Goal: Transaction & Acquisition: Purchase product/service

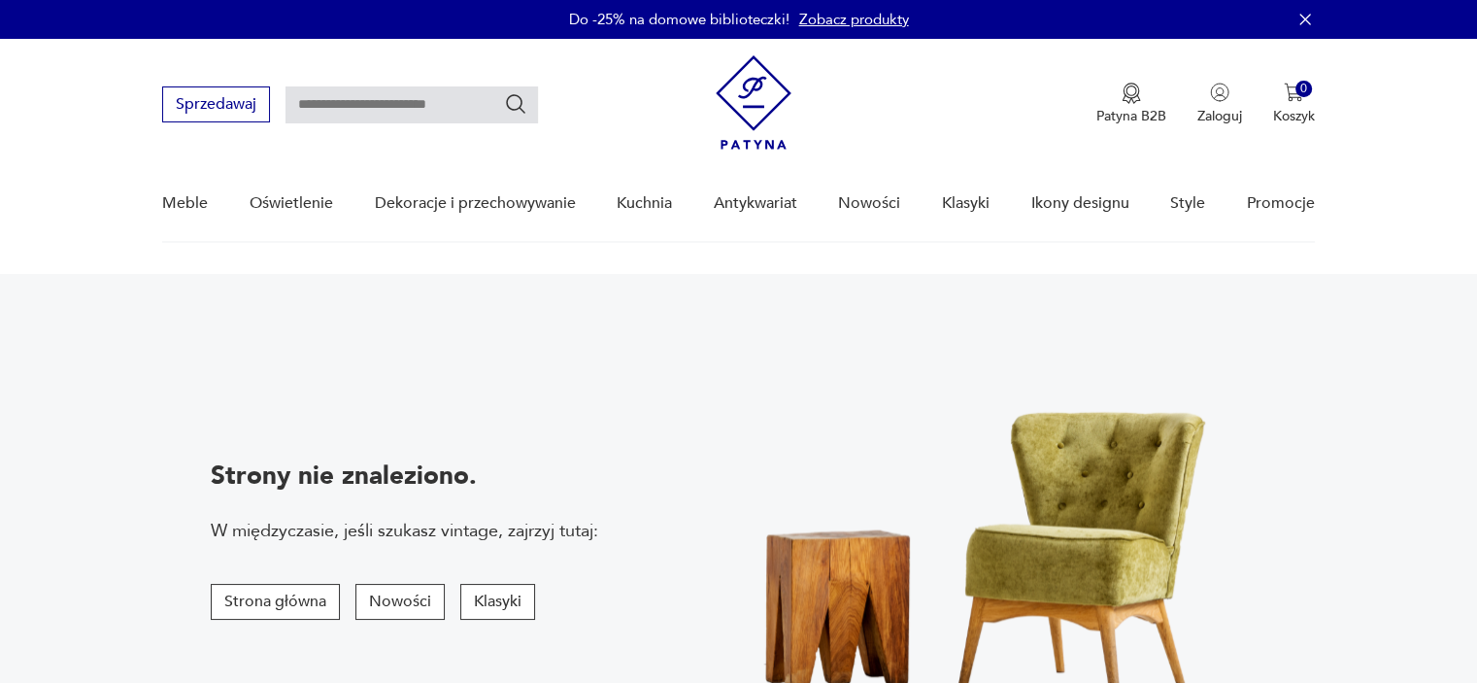
click at [458, 110] on input "text" at bounding box center [411, 104] width 252 height 37
type input "********"
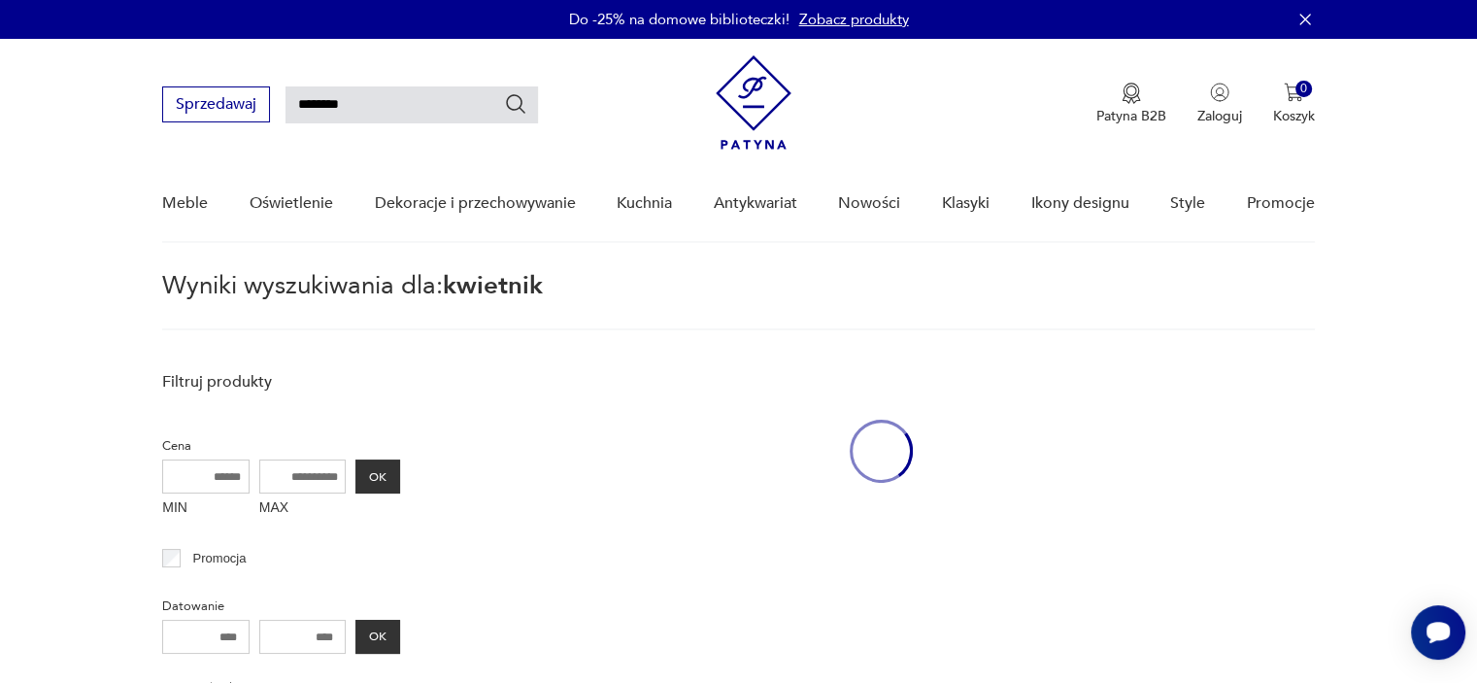
scroll to position [69, 0]
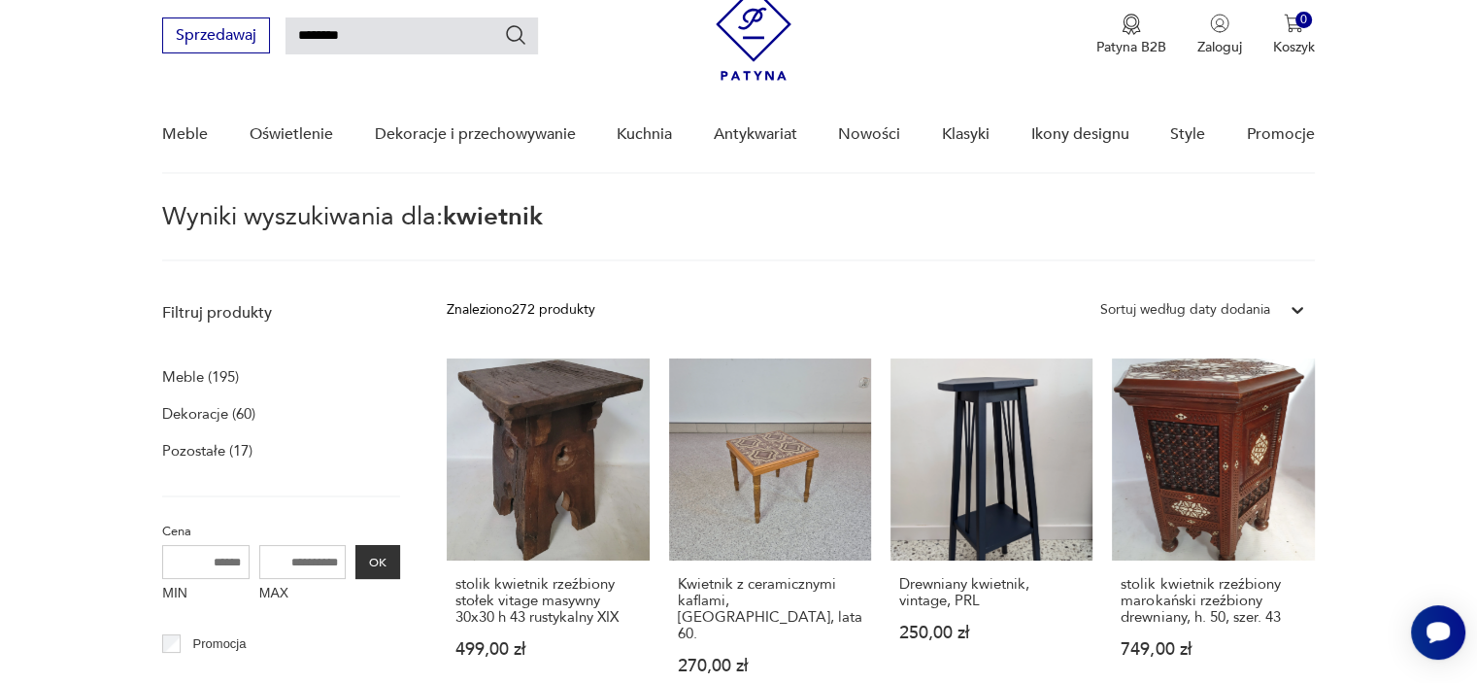
click at [1359, 173] on nav "Sprzedawaj ******** Patyna B2B Zaloguj 0 Koszyk Twój koszyk ( 0 ) Brak produktó…" at bounding box center [738, 72] width 1477 height 204
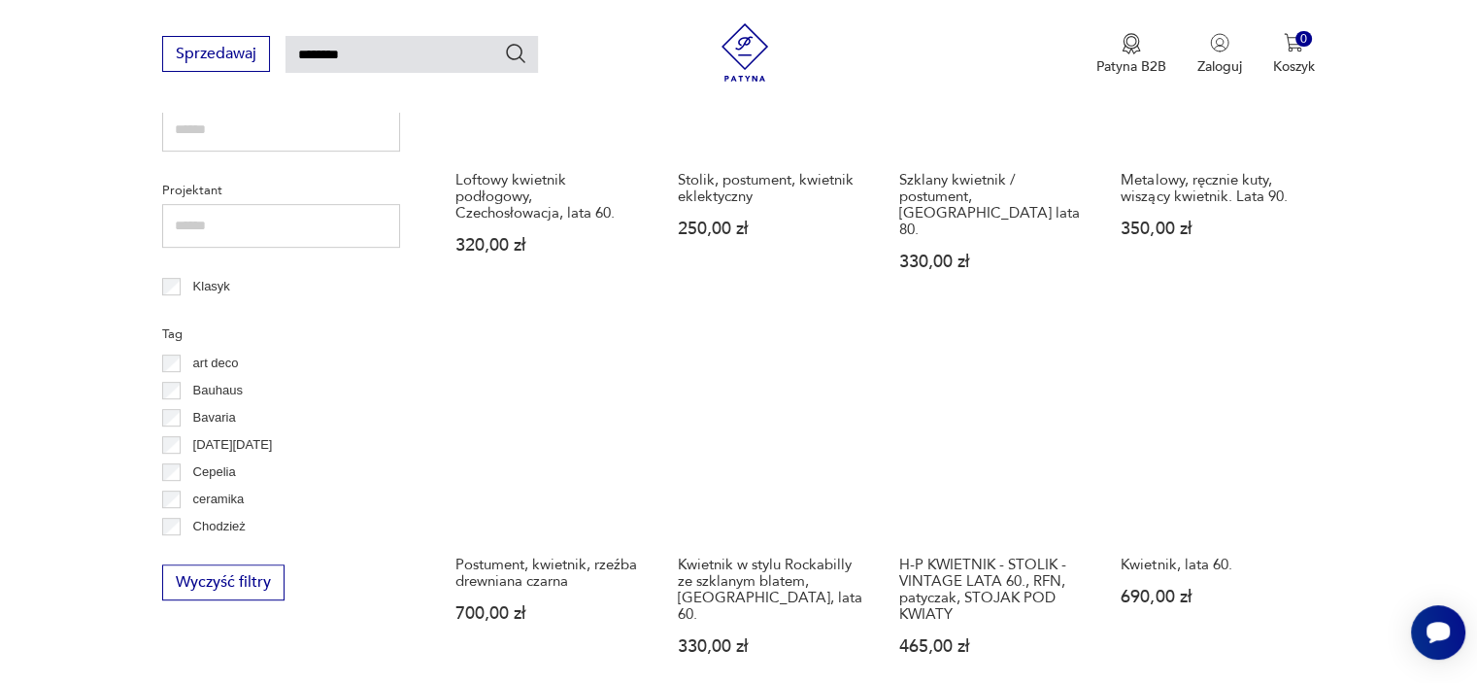
scroll to position [897, 0]
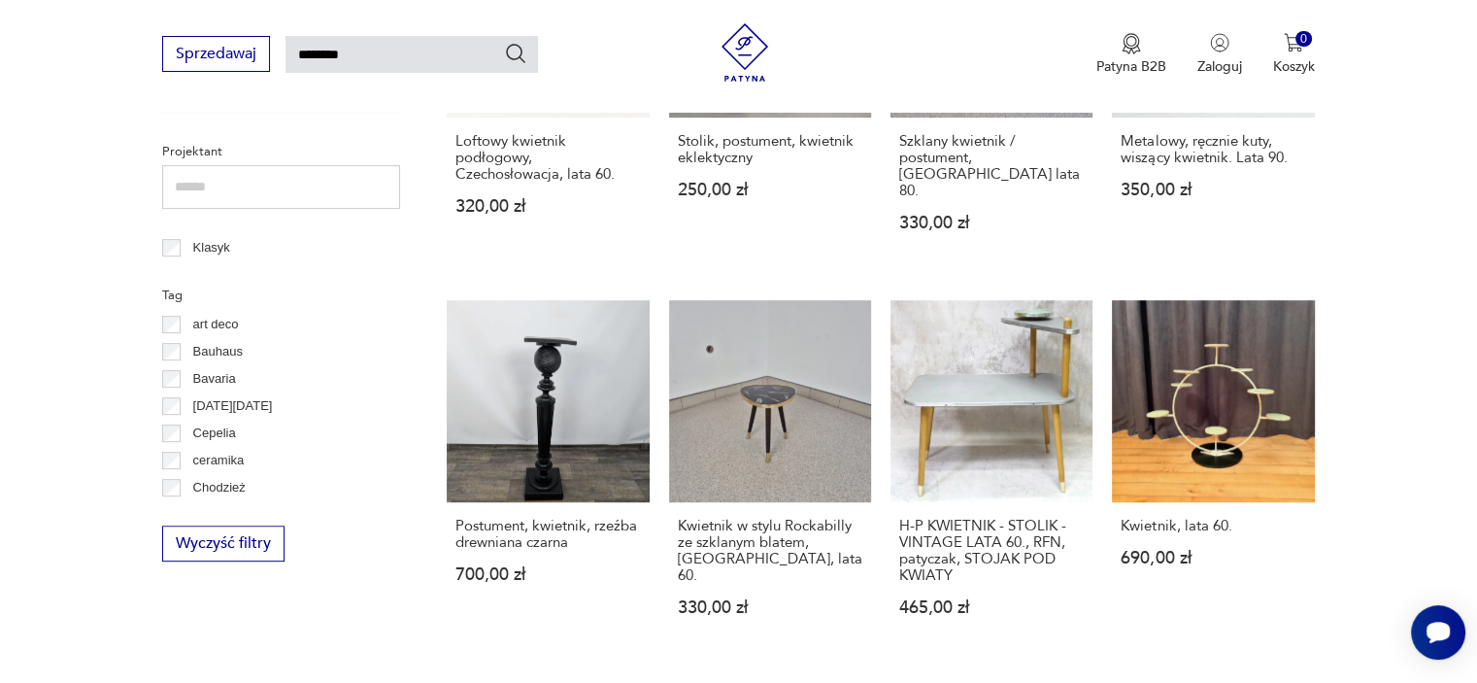
click at [225, 349] on p "Bauhaus" at bounding box center [218, 351] width 50 height 21
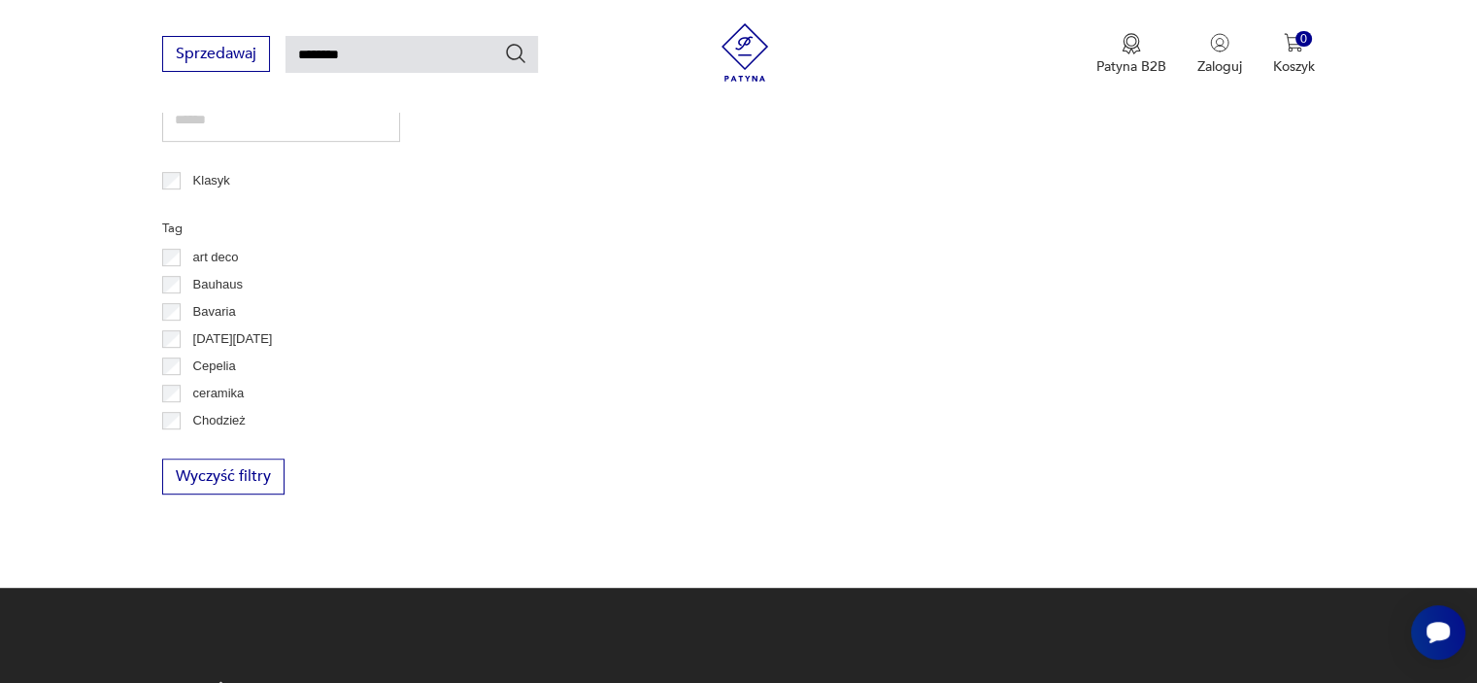
scroll to position [933, 0]
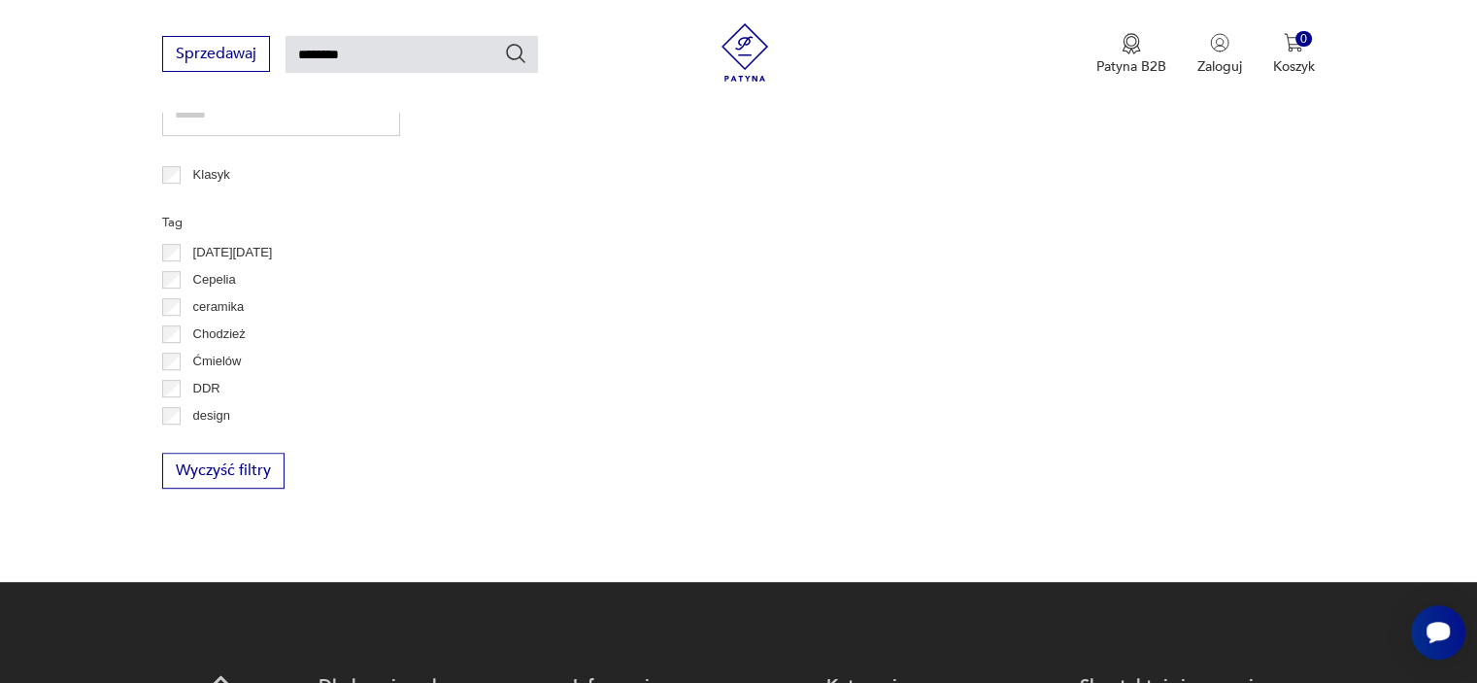
scroll to position [129, 0]
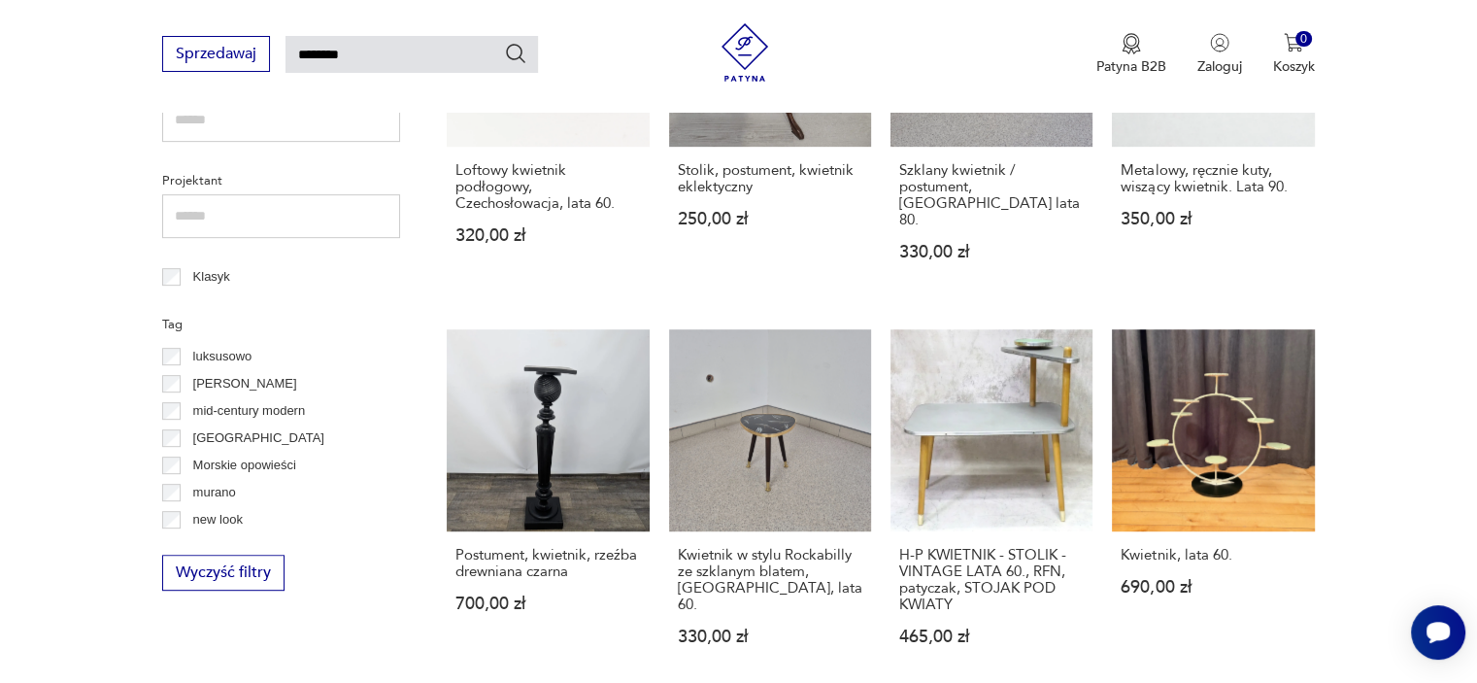
scroll to position [738, 0]
click at [266, 402] on p "mid-century modern" at bounding box center [249, 403] width 113 height 21
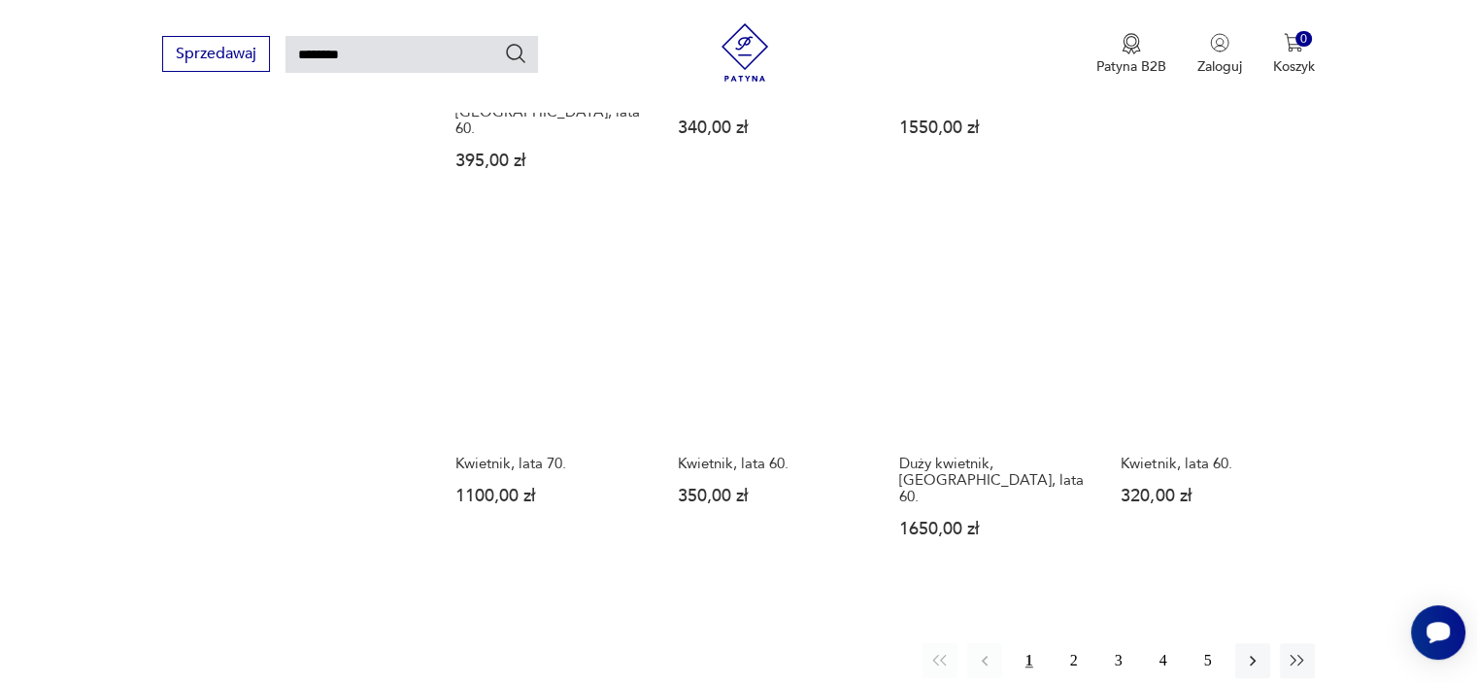
scroll to position [1336, 0]
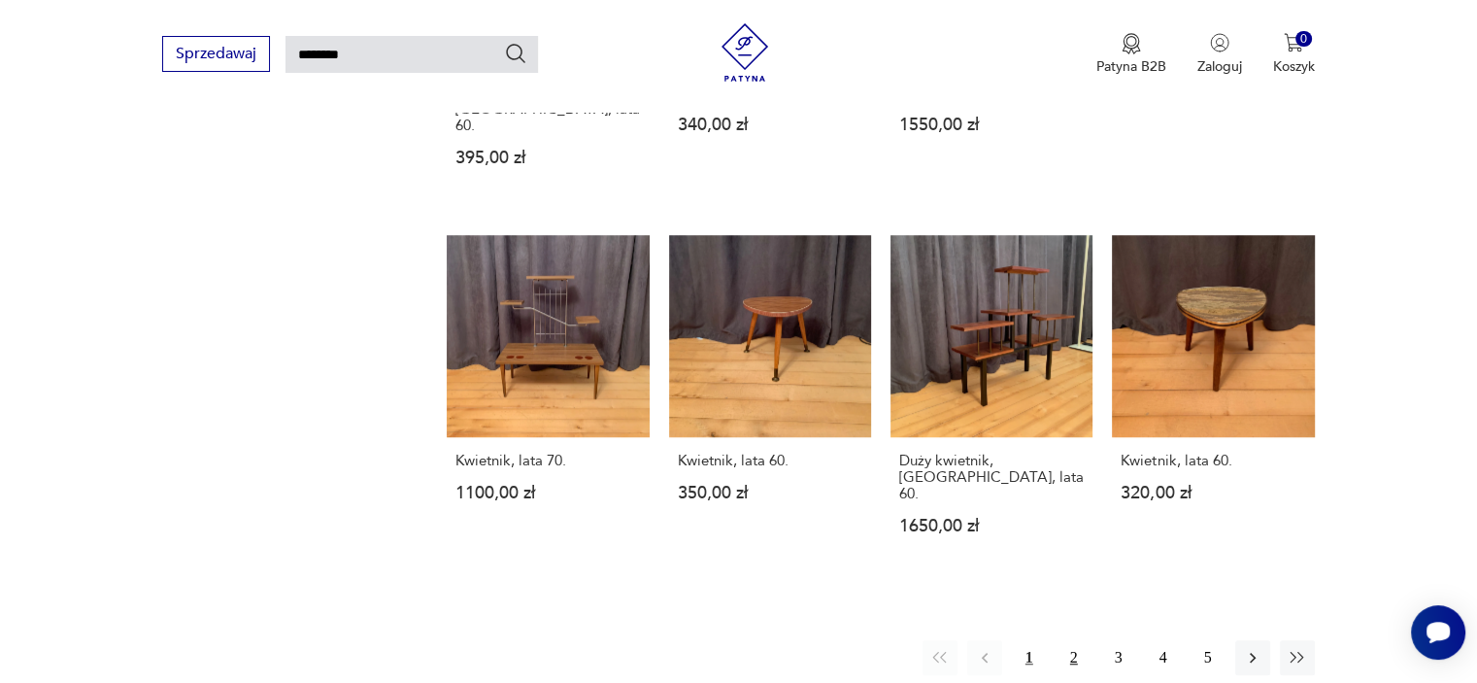
click at [1076, 640] on button "2" at bounding box center [1073, 657] width 35 height 35
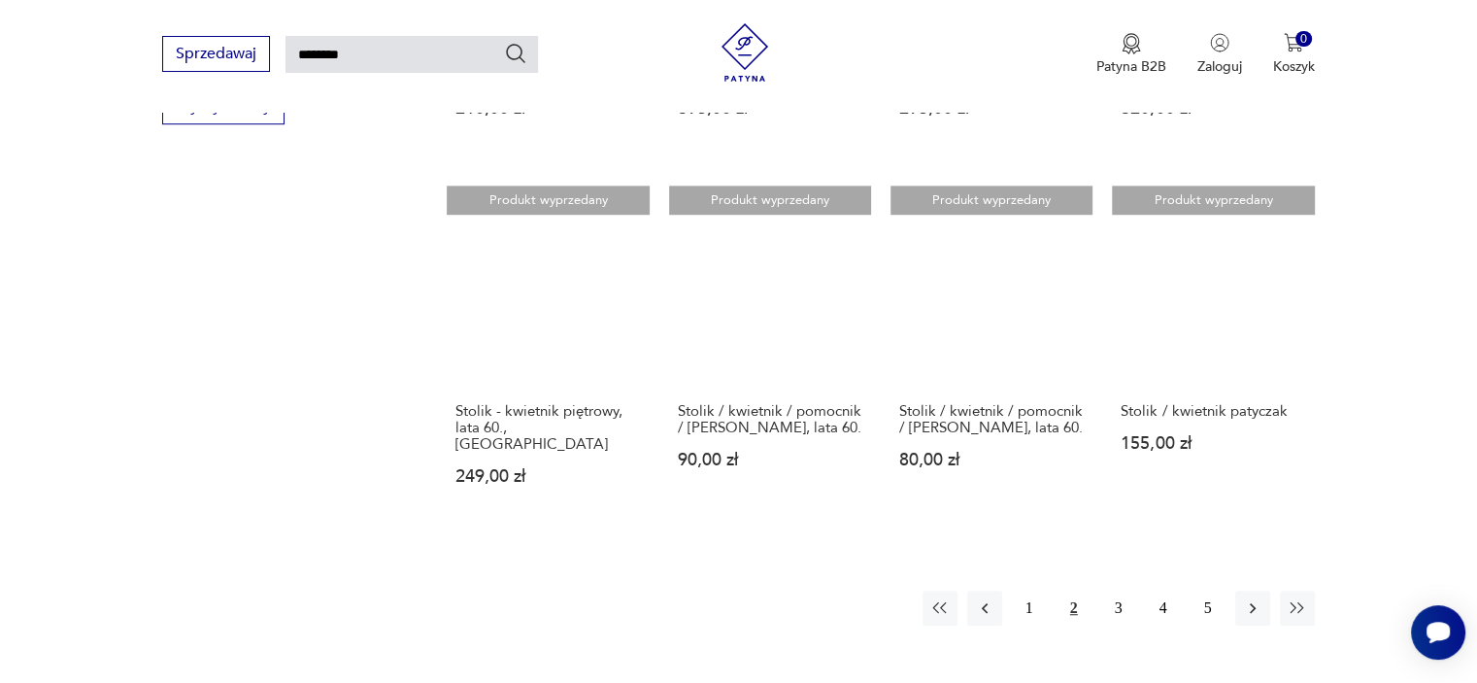
scroll to position [1309, 0]
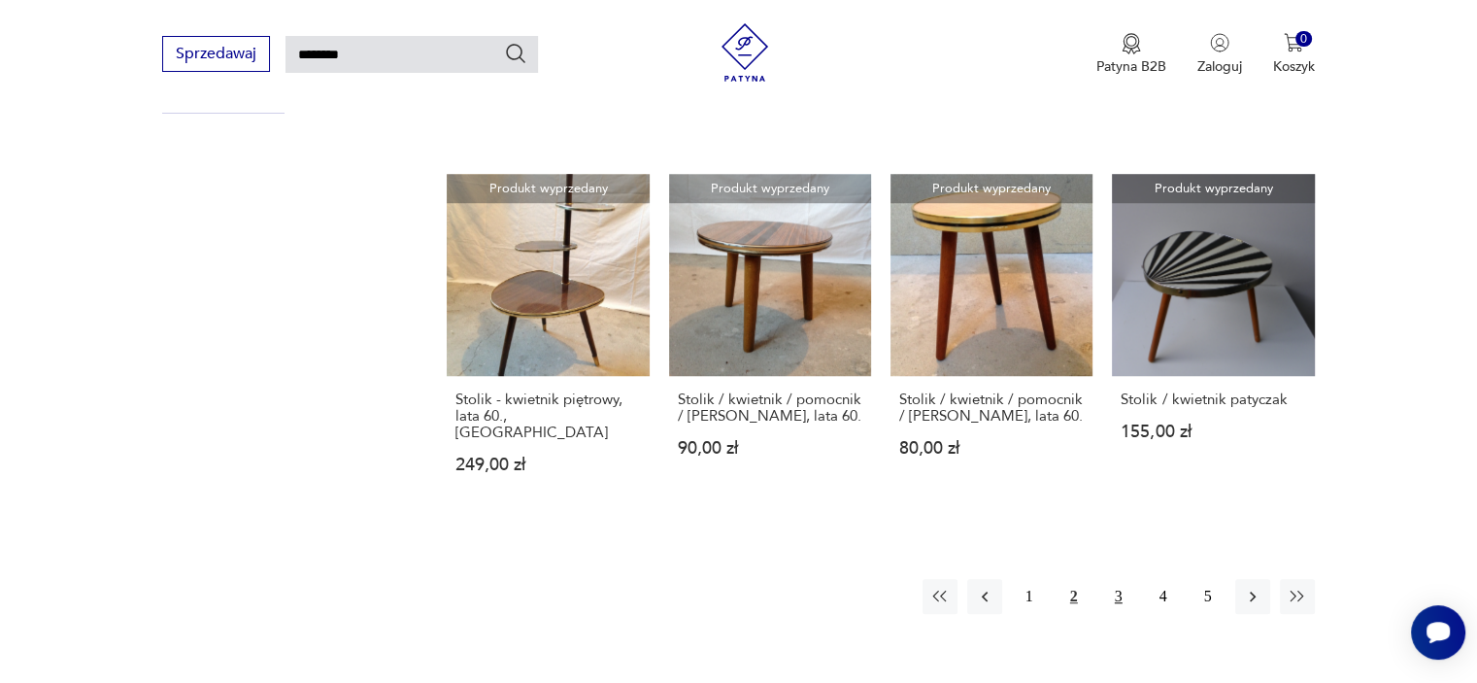
click at [1120, 579] on button "3" at bounding box center [1118, 596] width 35 height 35
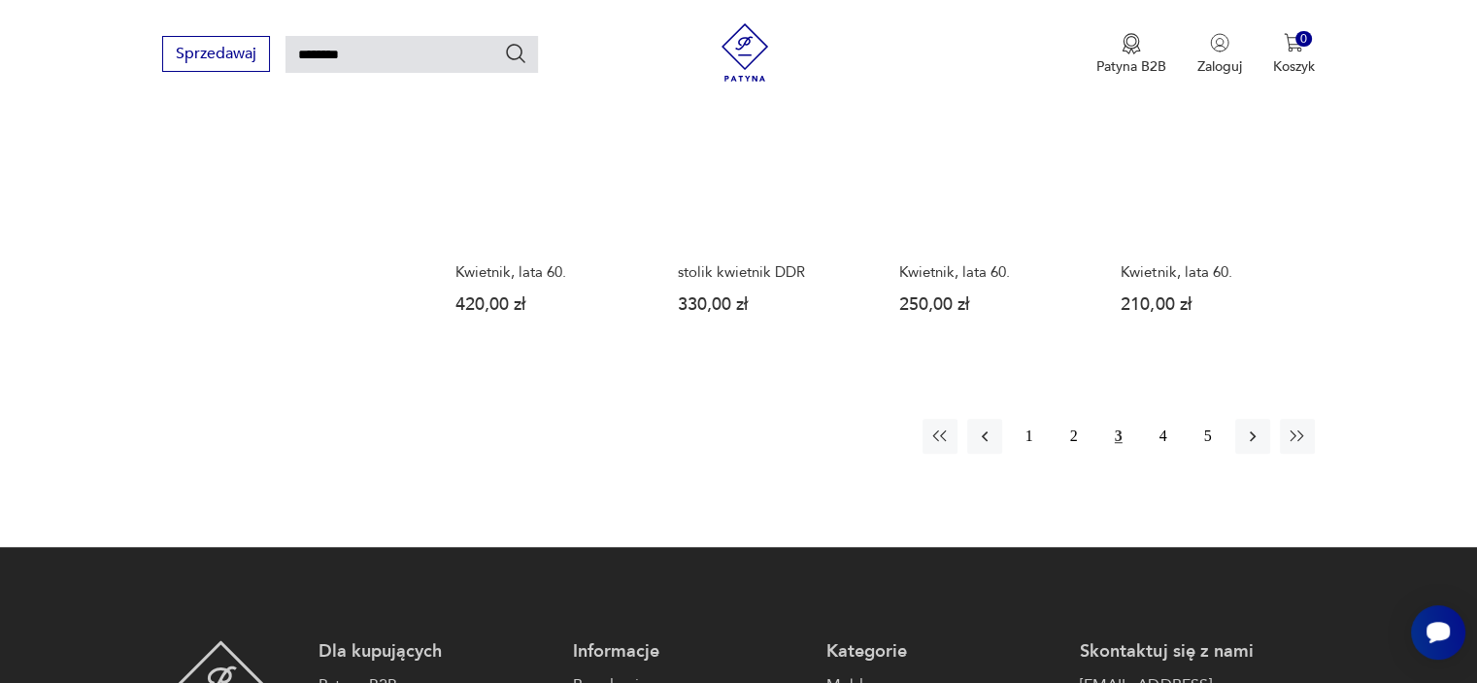
scroll to position [1434, 0]
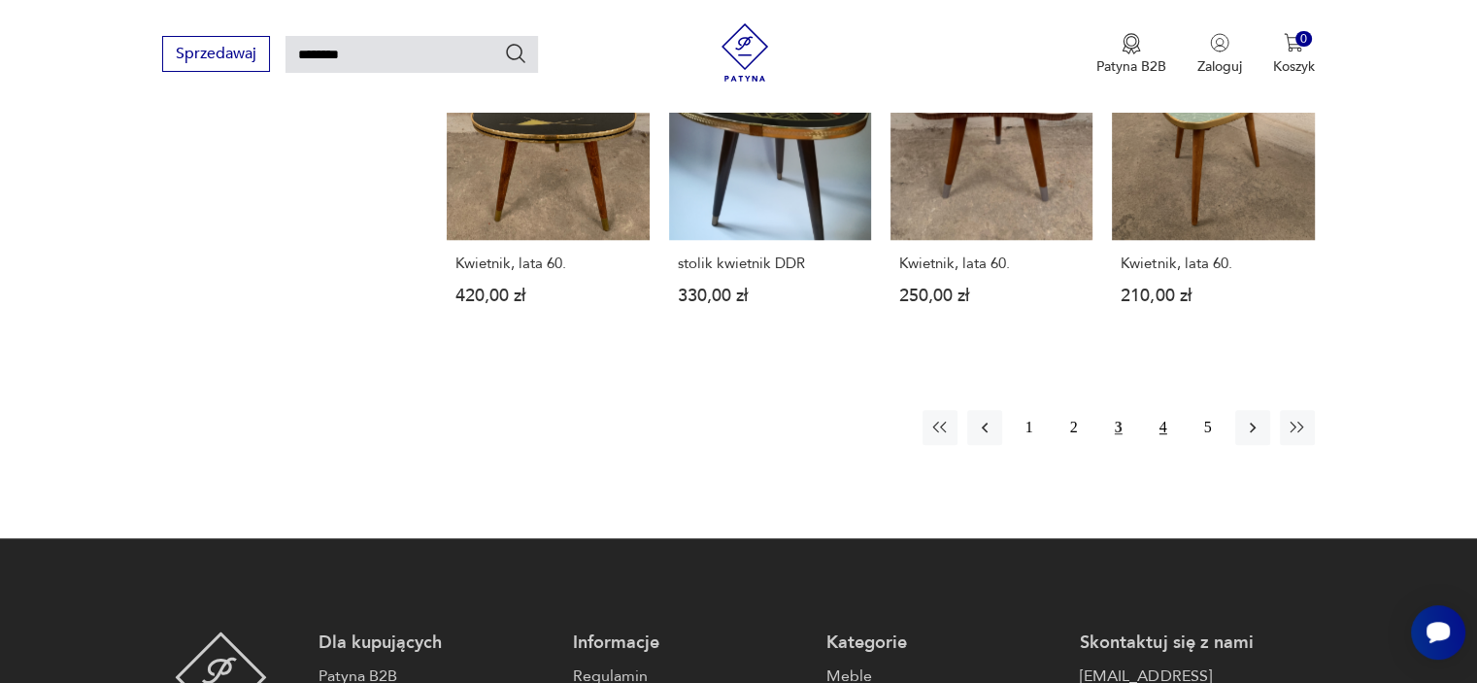
click at [1158, 445] on button "4" at bounding box center [1163, 427] width 35 height 35
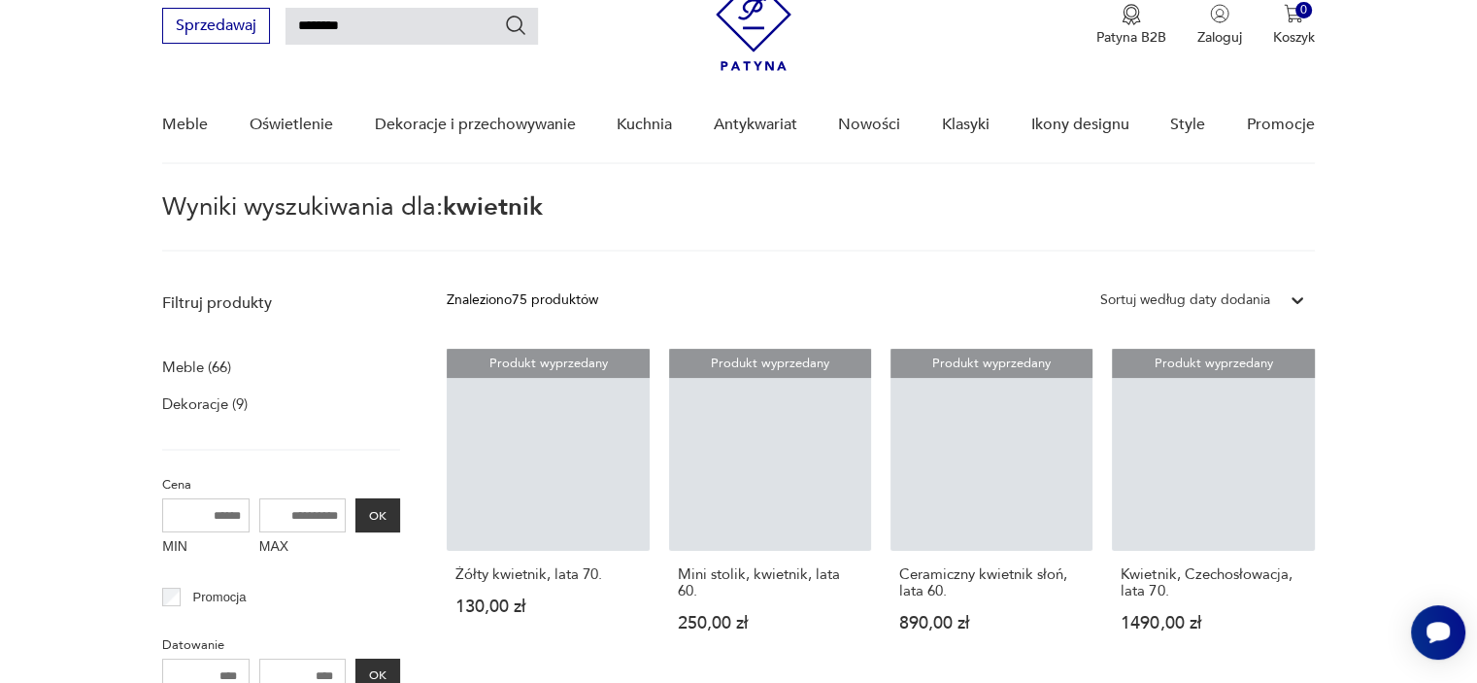
scroll to position [176, 0]
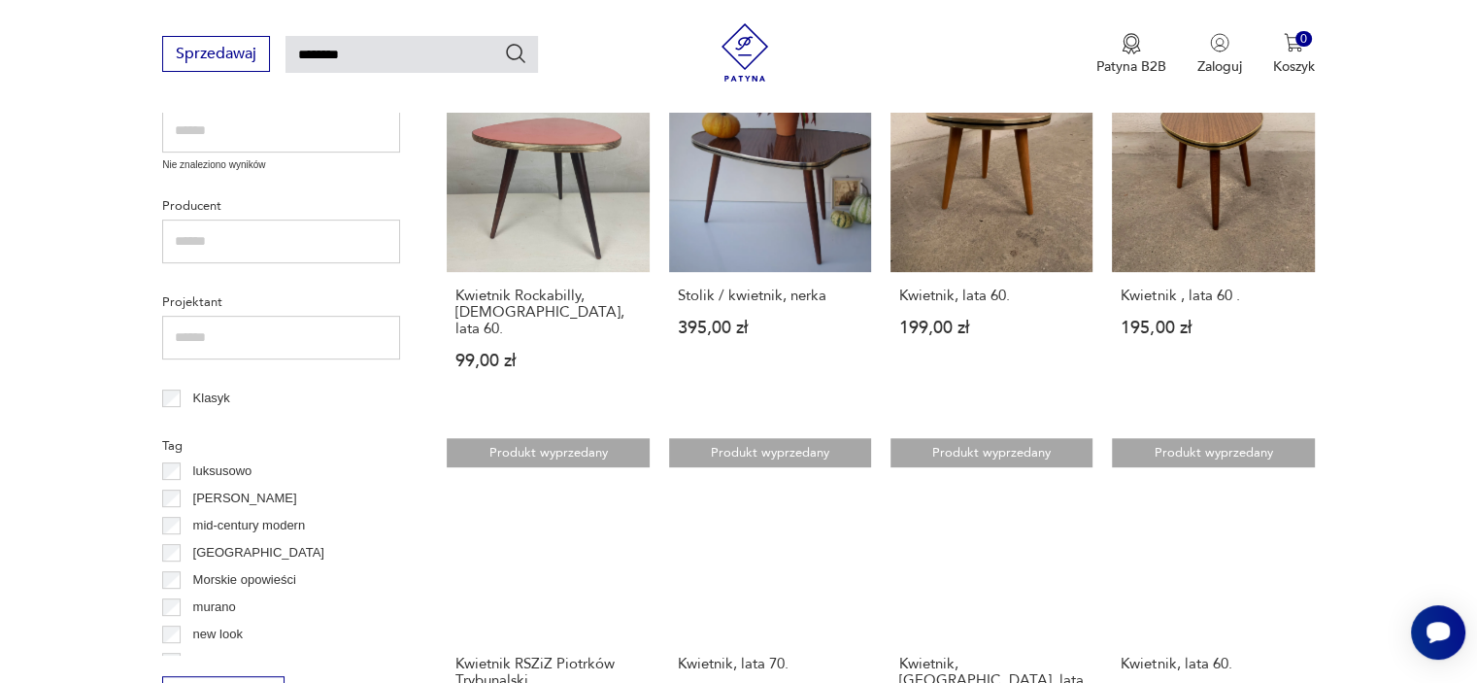
scroll to position [1033, 0]
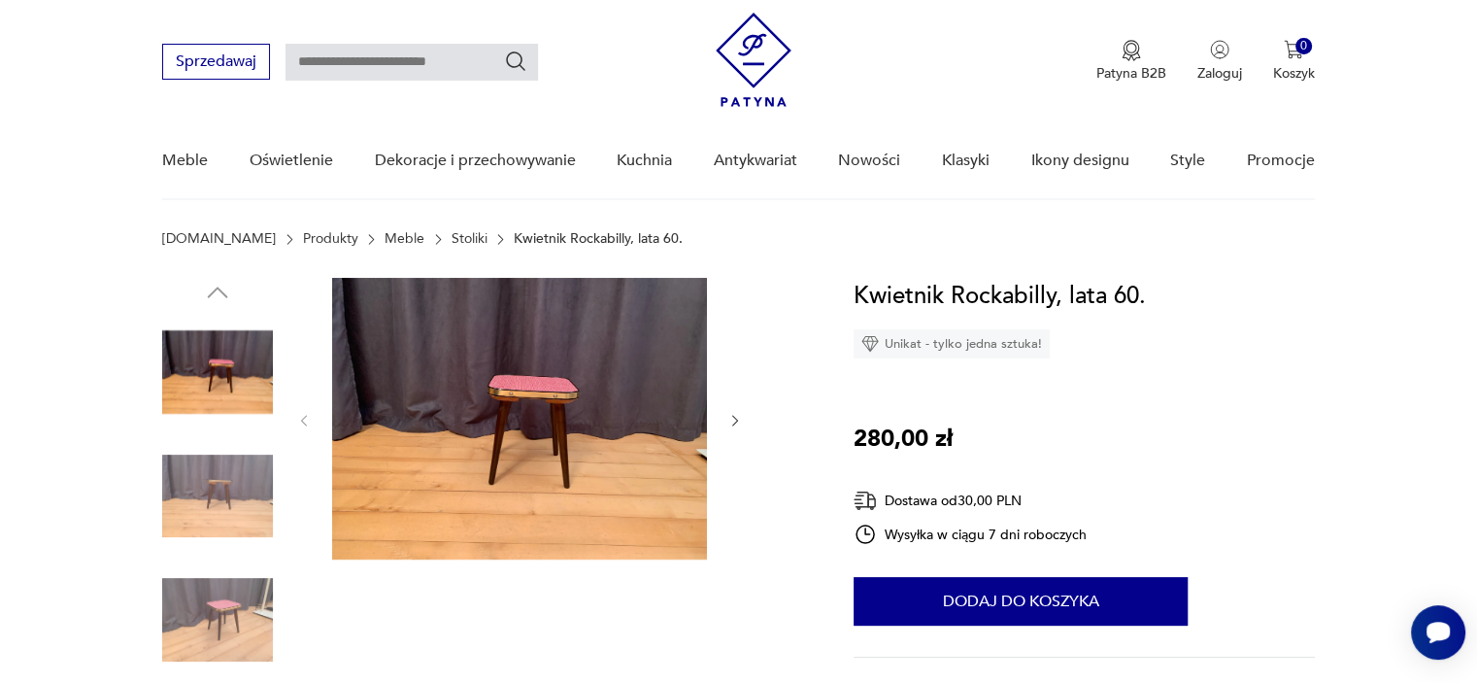
scroll to position [136, 0]
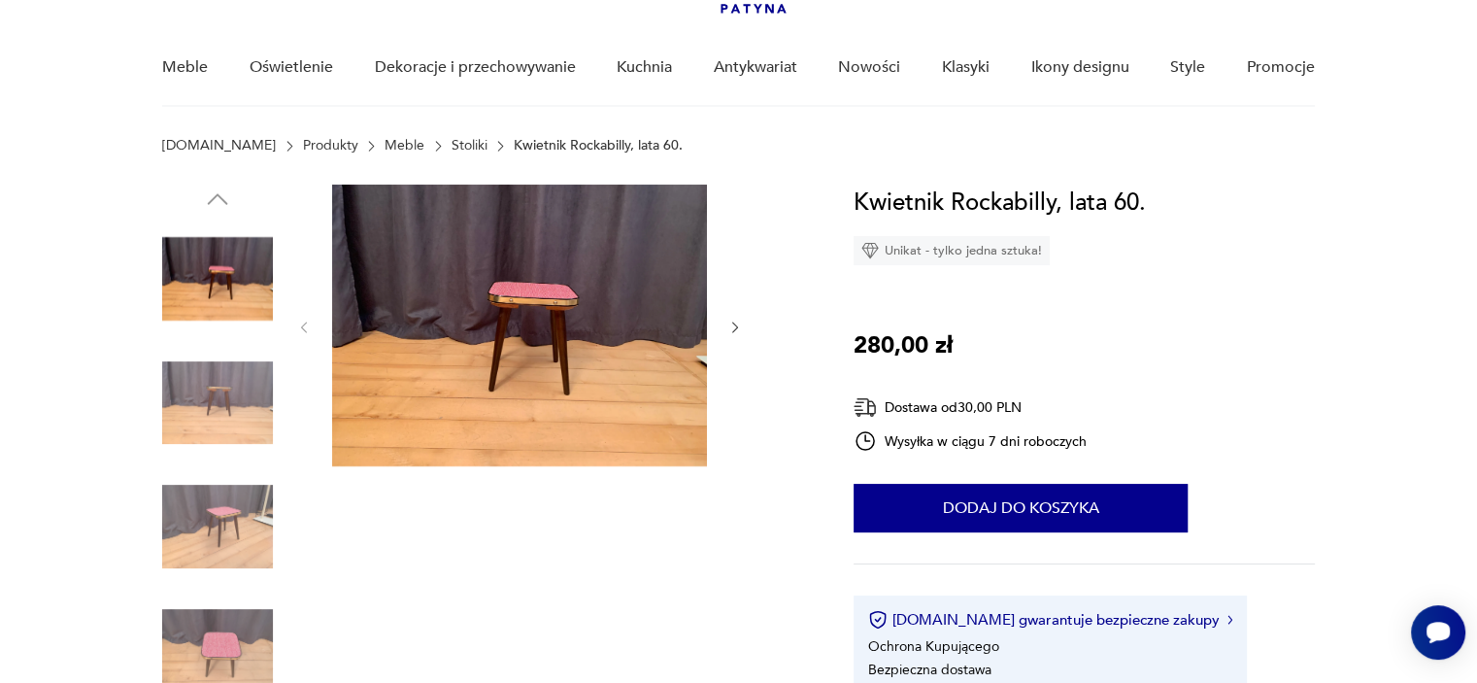
click at [206, 519] on img at bounding box center [217, 526] width 111 height 111
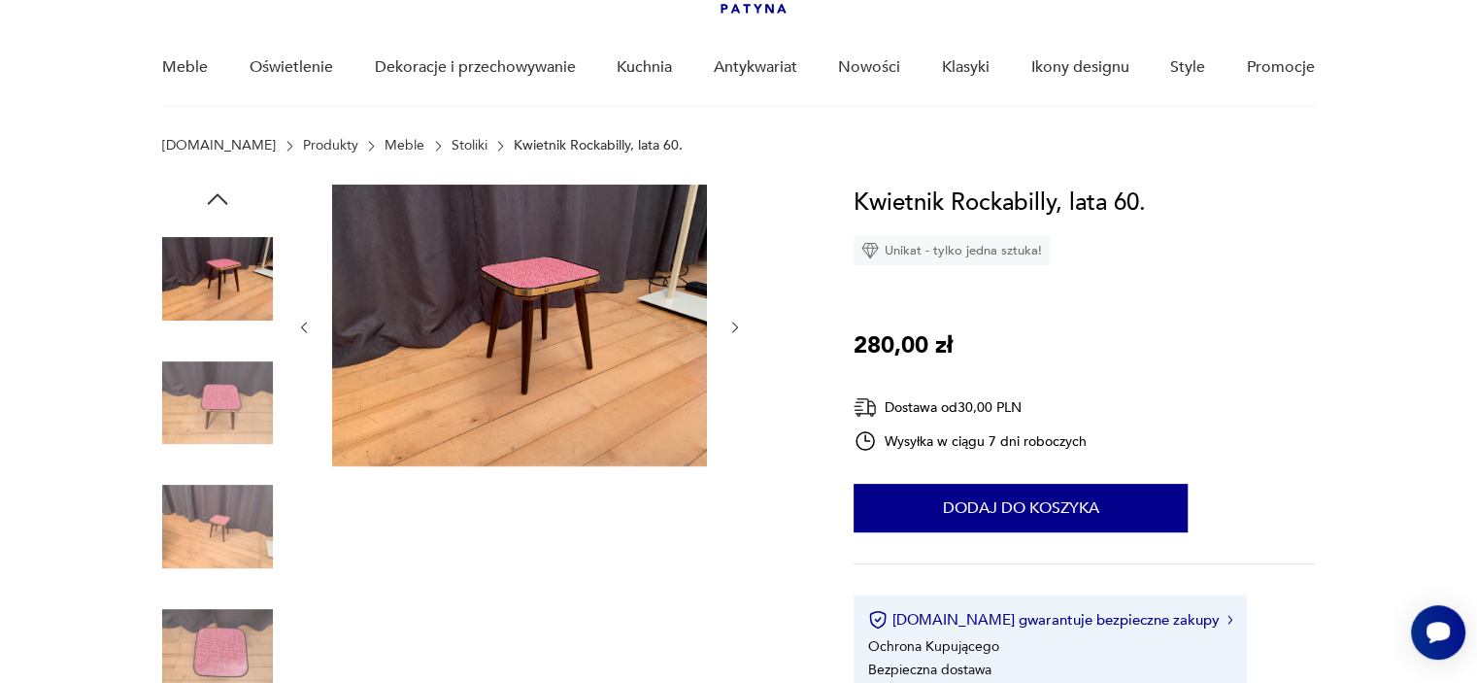
click at [209, 466] on div at bounding box center [217, 465] width 111 height 485
click at [211, 423] on img at bounding box center [217, 403] width 111 height 111
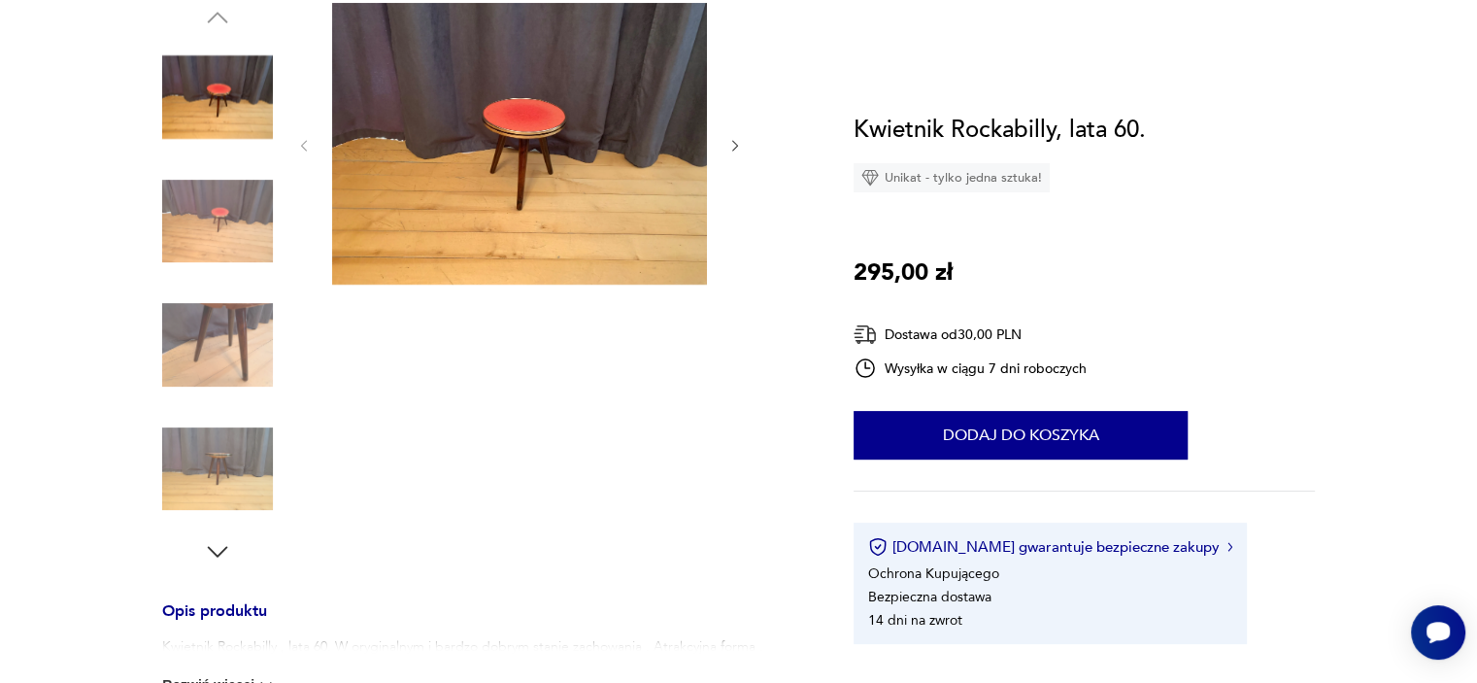
scroll to position [343, 0]
